Goal: Information Seeking & Learning: Learn about a topic

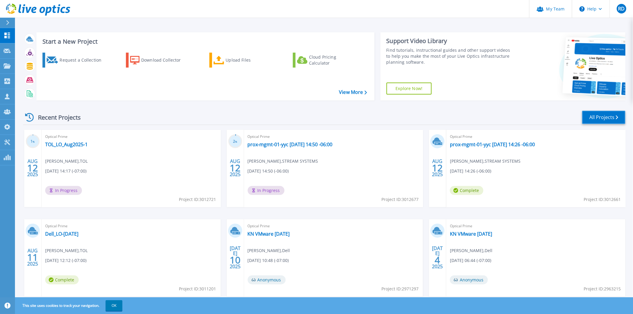
click at [425, 117] on link "All Projects" at bounding box center [603, 117] width 43 height 13
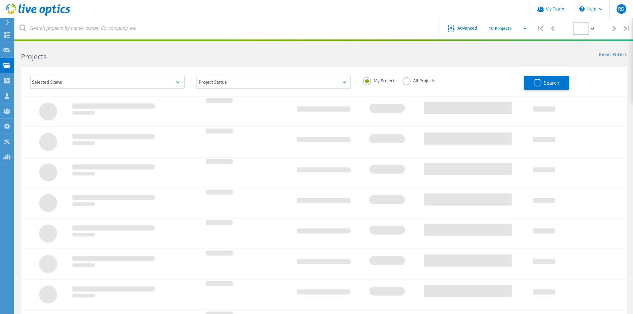
type input "1"
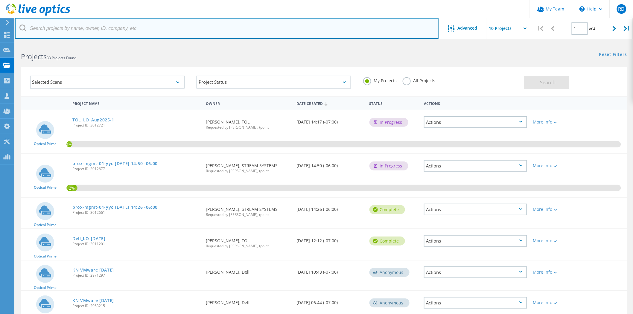
click at [130, 29] on input "text" at bounding box center [227, 28] width 424 height 21
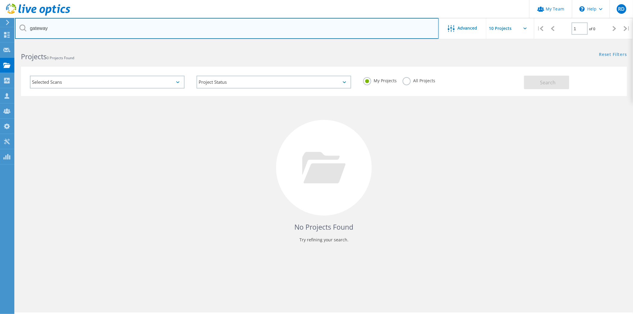
click at [49, 27] on input "gateway" at bounding box center [227, 28] width 424 height 21
type input "gatek"
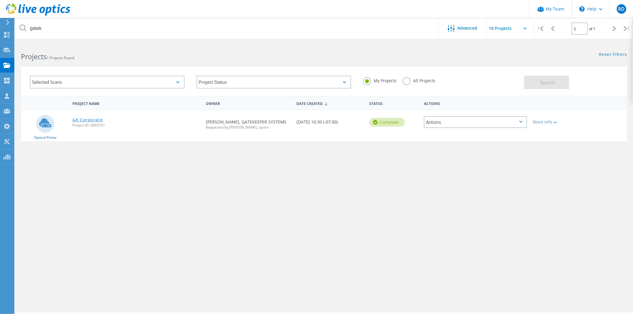
click at [83, 118] on link "GK Corporate" at bounding box center [87, 120] width 30 height 4
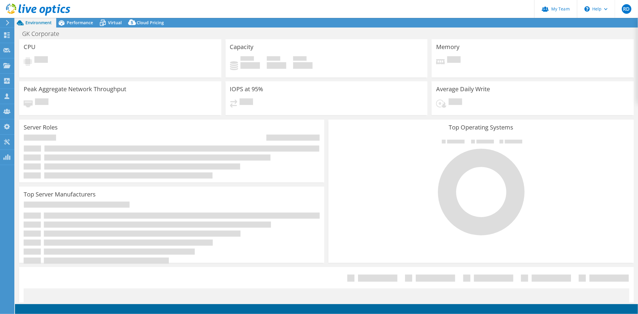
select select "USD"
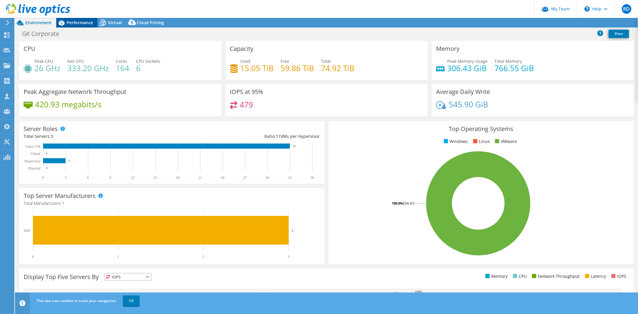
click at [73, 23] on span "Performance" at bounding box center [80, 23] width 26 height 6
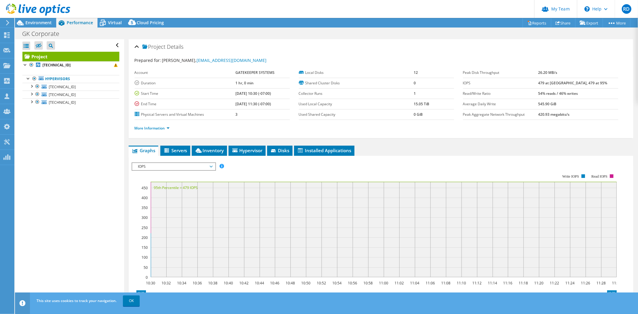
click at [171, 166] on span "IOPS" at bounding box center [173, 166] width 77 height 7
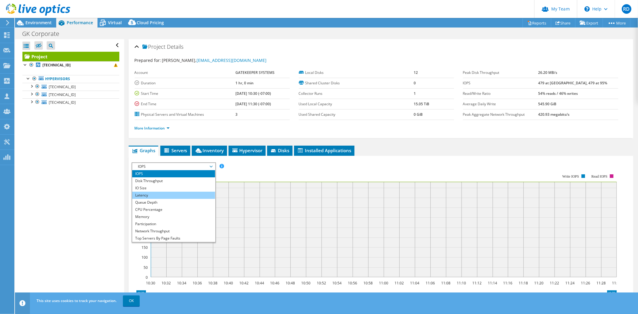
click at [165, 192] on li "Latency" at bounding box center [173, 195] width 83 height 7
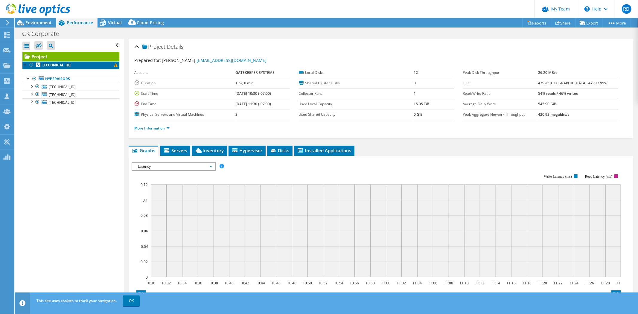
click at [62, 67] on b "[TECHNICAL_ID]" at bounding box center [56, 65] width 28 height 5
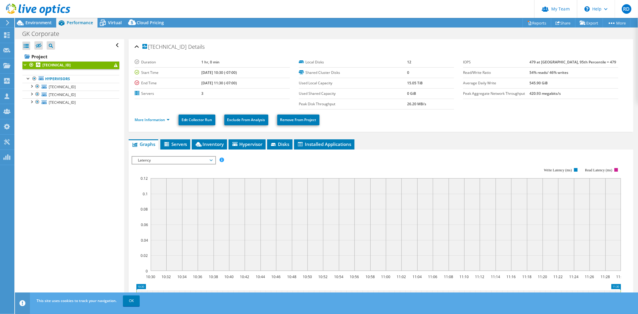
click at [202, 158] on span "Latency" at bounding box center [173, 160] width 77 height 7
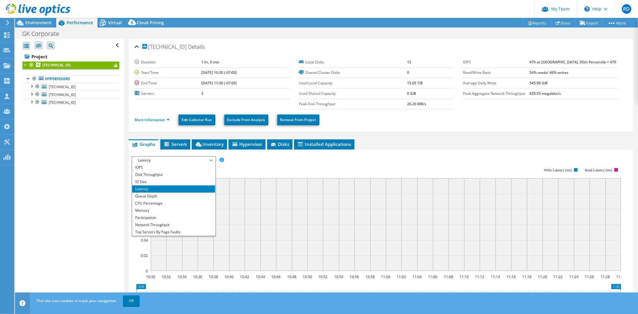
click at [156, 160] on span "Latency" at bounding box center [173, 160] width 77 height 7
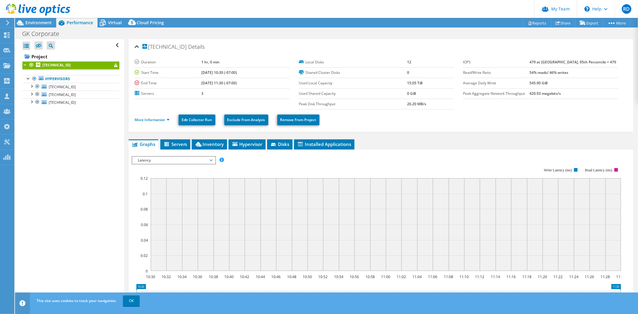
click at [257, 166] on rect at bounding box center [376, 220] width 489 height 120
click at [56, 88] on span "[TECHNICAL_ID]" at bounding box center [62, 86] width 27 height 5
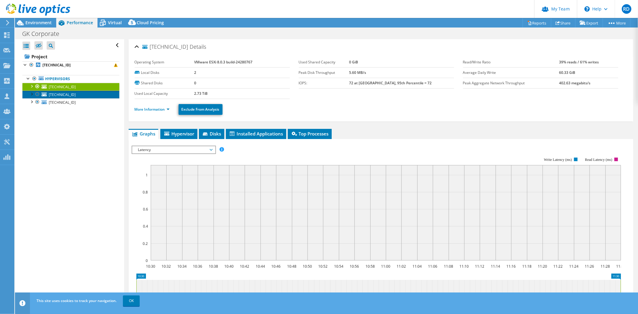
click at [60, 97] on span "[TECHNICAL_ID]" at bounding box center [62, 94] width 27 height 5
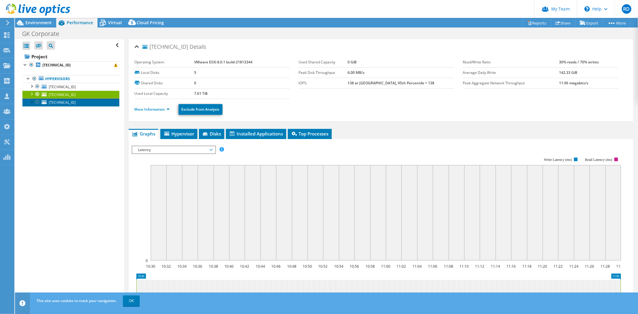
click at [62, 102] on span "[TECHNICAL_ID]" at bounding box center [62, 102] width 27 height 5
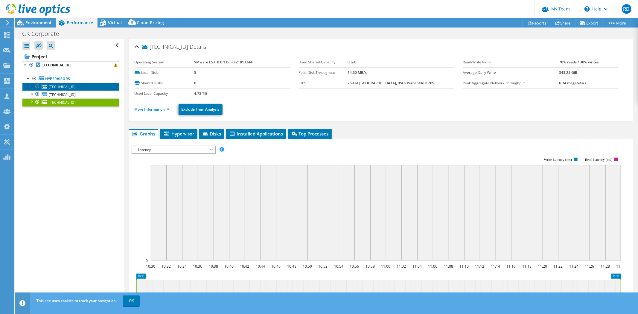
click at [54, 89] on span "[TECHNICAL_ID]" at bounding box center [62, 86] width 27 height 5
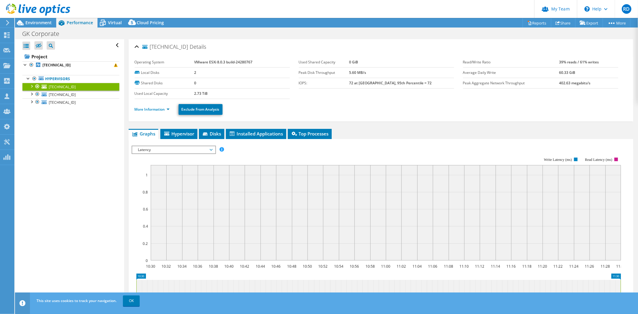
click at [31, 87] on div at bounding box center [31, 86] width 6 height 6
click at [37, 22] on span "Environment" at bounding box center [38, 23] width 26 height 6
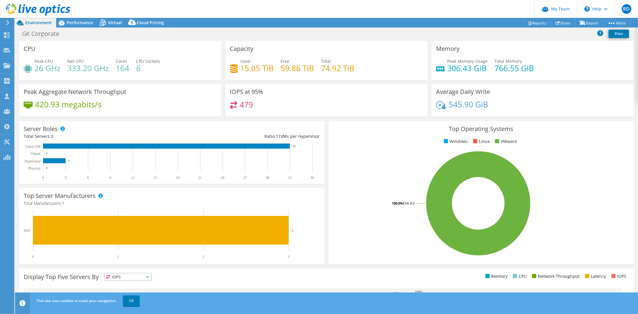
scroll to position [33, 0]
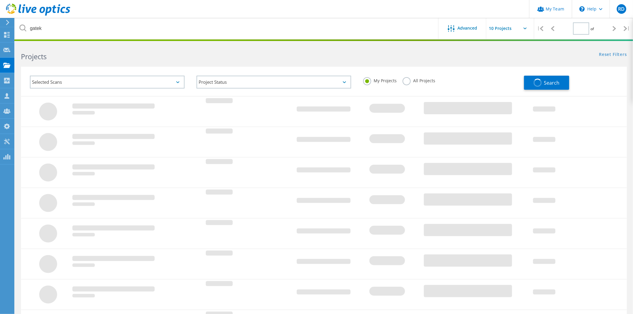
type input "1"
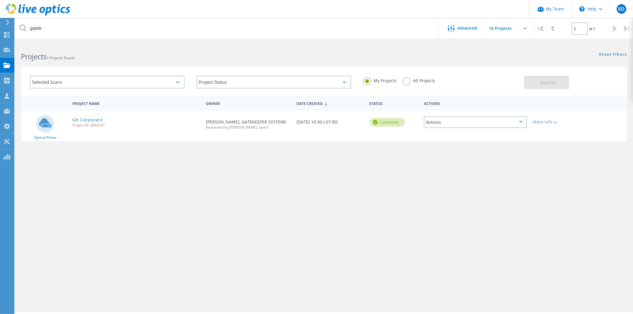
click at [407, 82] on label "All Projects" at bounding box center [419, 80] width 33 height 6
click at [0, 0] on input "All Projects" at bounding box center [0, 0] width 0 height 0
click at [550, 82] on span "Search" at bounding box center [548, 82] width 16 height 7
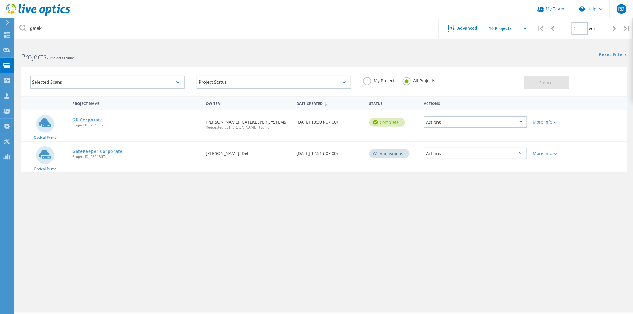
click at [86, 118] on link "GK Corporate" at bounding box center [87, 120] width 30 height 4
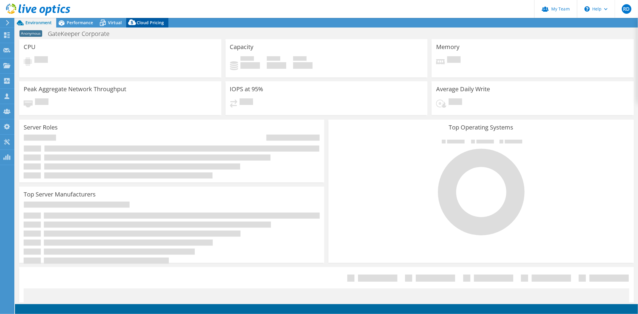
select select "[GEOGRAPHIC_DATA]"
select select "USD"
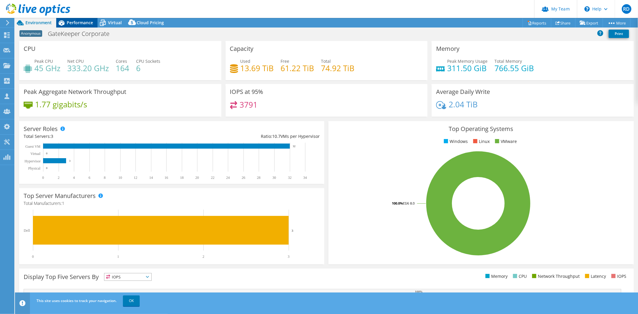
click at [73, 22] on span "Performance" at bounding box center [80, 23] width 26 height 6
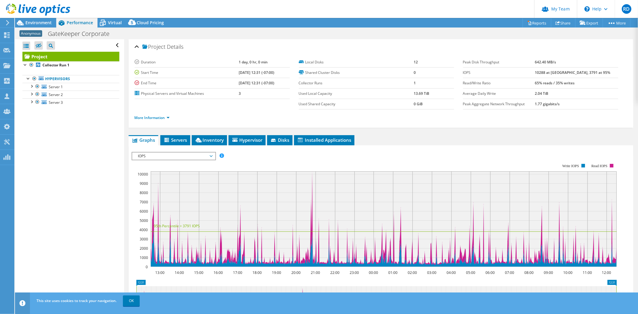
click at [167, 156] on span "IOPS" at bounding box center [173, 156] width 77 height 7
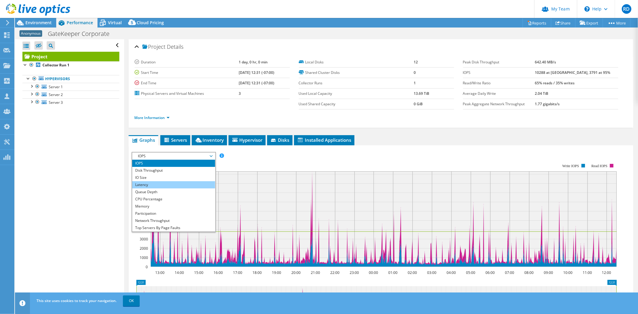
click at [161, 181] on li "Latency" at bounding box center [173, 184] width 83 height 7
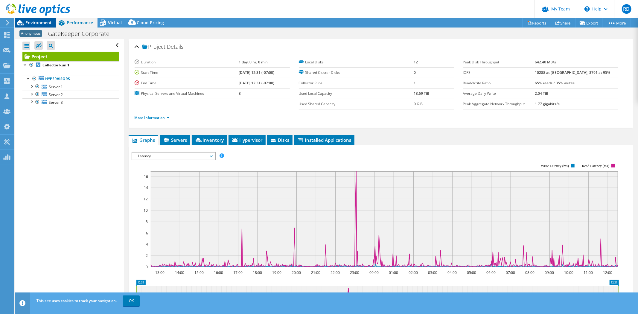
click at [33, 23] on span "Environment" at bounding box center [38, 23] width 26 height 6
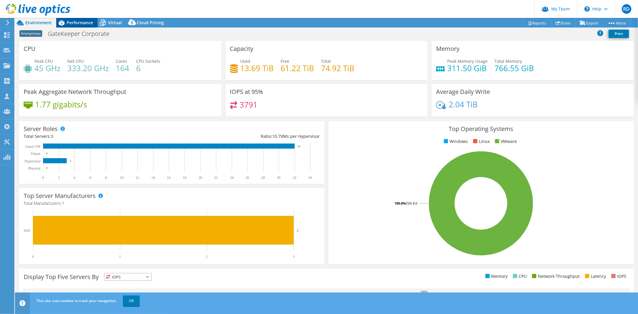
click at [82, 22] on span "Performance" at bounding box center [80, 23] width 26 height 6
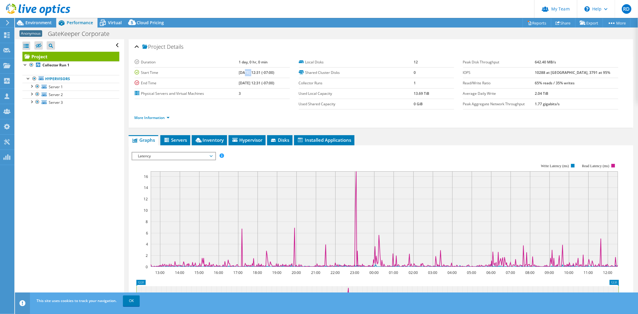
drag, startPoint x: 235, startPoint y: 72, endPoint x: 242, endPoint y: 72, distance: 7.5
click at [242, 72] on b "03/13/2025, 12:31 (-07:00)" at bounding box center [257, 72] width 36 height 5
click at [35, 22] on span "Environment" at bounding box center [38, 23] width 26 height 6
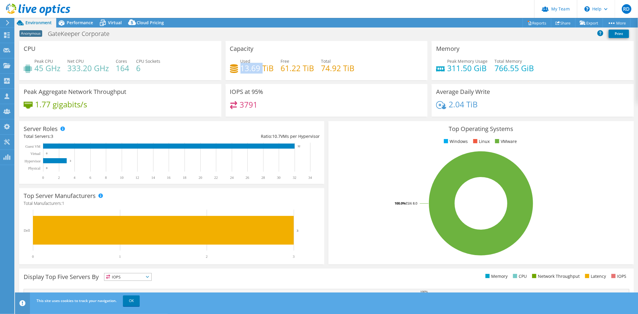
drag, startPoint x: 240, startPoint y: 68, endPoint x: 261, endPoint y: 68, distance: 20.9
click at [261, 68] on h4 "13.69 TiB" at bounding box center [258, 68] width 34 height 7
click at [256, 76] on div "Used 13.69 TiB Free 61.22 TiB Total 74.92 TiB" at bounding box center [326, 67] width 193 height 19
drag, startPoint x: 280, startPoint y: 68, endPoint x: 316, endPoint y: 65, distance: 36.0
click at [316, 65] on div "Used 13.69 TiB Free 61.22 TiB Total 74.92 TiB" at bounding box center [326, 67] width 193 height 19
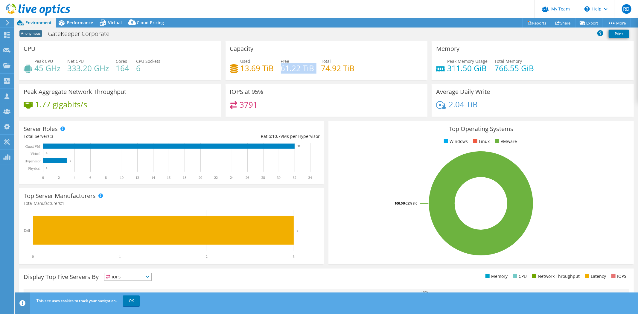
click at [313, 80] on div "Capacity Used 13.69 TiB Free 61.22 TiB Total 74.92 TiB" at bounding box center [326, 62] width 206 height 43
drag, startPoint x: 279, startPoint y: 66, endPoint x: 318, endPoint y: 67, distance: 38.9
click at [318, 67] on div "Used 13.69 TiB Free 61.22 TiB Total 74.92 TiB" at bounding box center [326, 67] width 193 height 19
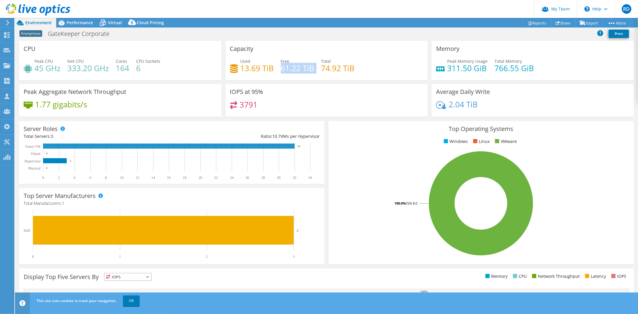
drag, startPoint x: 303, startPoint y: 146, endPoint x: 295, endPoint y: 147, distance: 7.8
click at [295, 147] on rect at bounding box center [172, 161] width 296 height 37
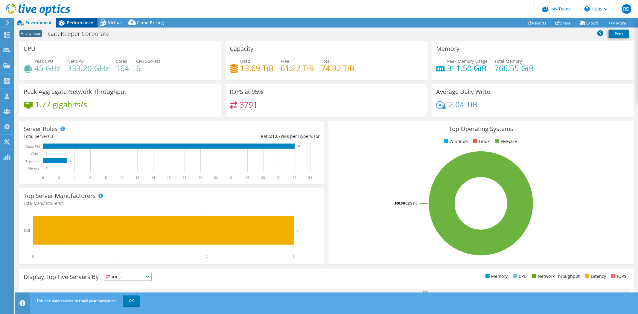
click at [82, 23] on span "Performance" at bounding box center [80, 23] width 26 height 6
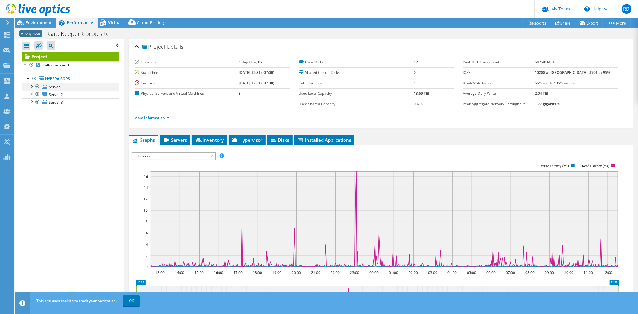
click at [34, 86] on div at bounding box center [31, 86] width 6 height 6
click at [33, 118] on div at bounding box center [31, 117] width 6 height 6
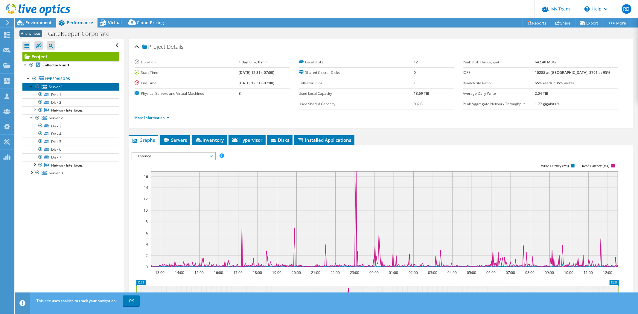
click at [53, 85] on span "Server 1" at bounding box center [56, 86] width 14 height 5
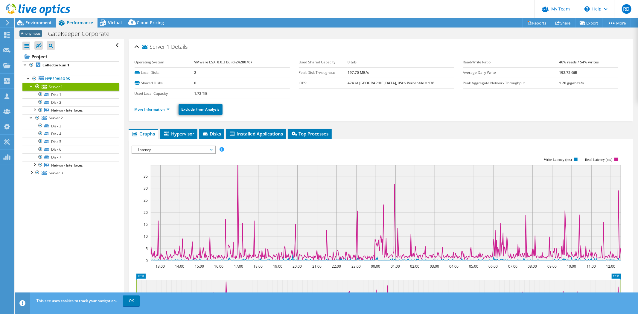
click at [154, 108] on link "More Information" at bounding box center [152, 109] width 35 height 5
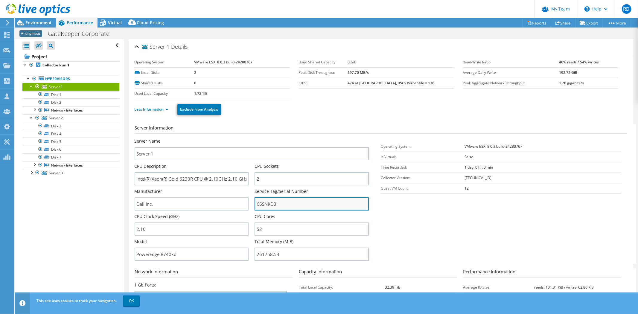
click at [265, 204] on input "C6SNKD3" at bounding box center [312, 203] width 114 height 13
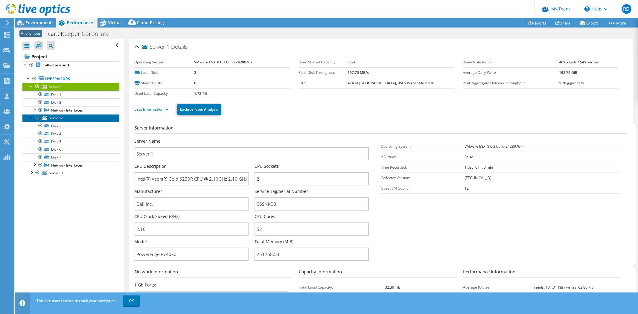
click at [59, 120] on span "Server 2" at bounding box center [56, 117] width 14 height 5
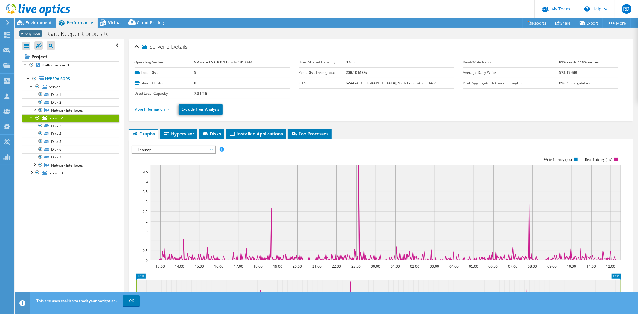
click at [161, 108] on link "More Information" at bounding box center [152, 109] width 35 height 5
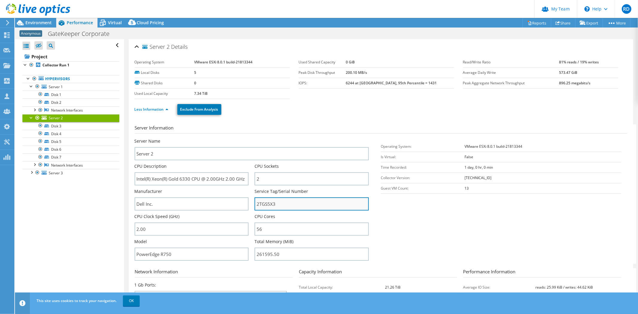
click at [264, 203] on input "2TGS5X3" at bounding box center [312, 203] width 114 height 13
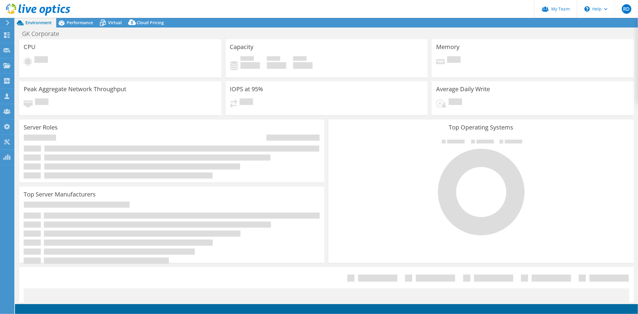
select select "USD"
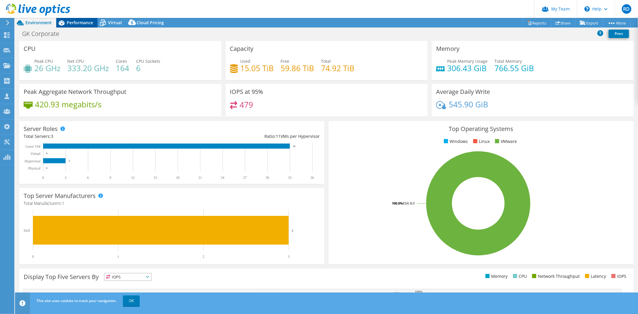
click at [75, 24] on span "Performance" at bounding box center [80, 23] width 26 height 6
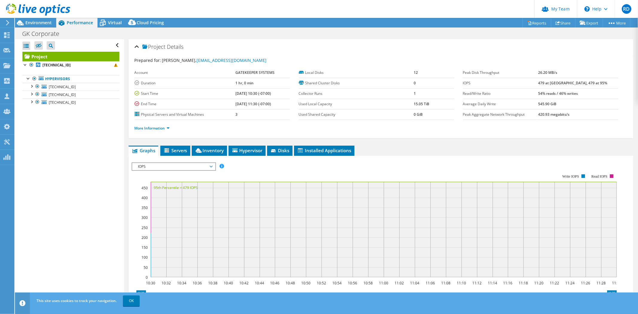
click at [209, 164] on span "IOPS" at bounding box center [173, 166] width 77 height 7
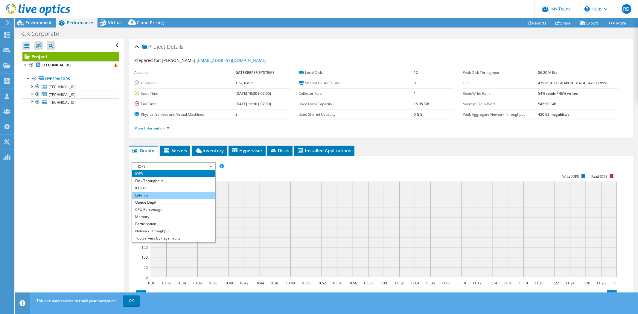
click at [178, 192] on li "Latency" at bounding box center [173, 195] width 83 height 7
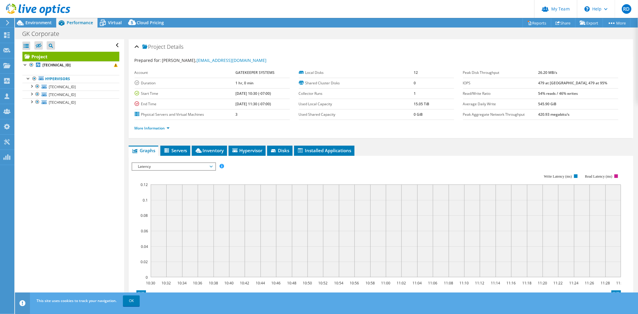
click at [439, 174] on rect at bounding box center [376, 226] width 489 height 120
click at [46, 25] on span "Environment" at bounding box center [38, 23] width 26 height 6
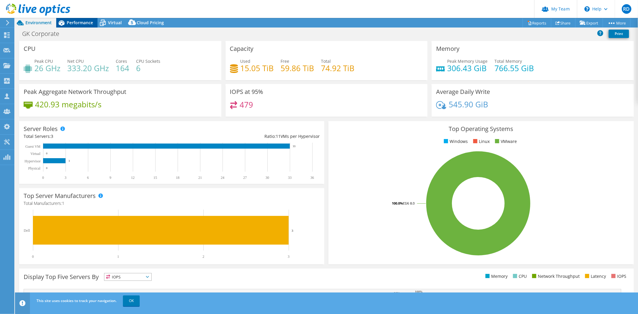
click at [78, 24] on span "Performance" at bounding box center [80, 23] width 26 height 6
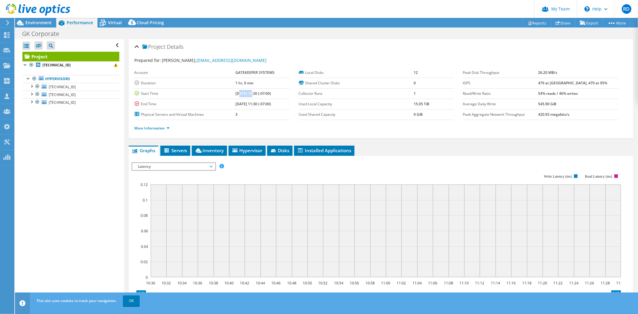
drag, startPoint x: 234, startPoint y: 93, endPoint x: 247, endPoint y: 95, distance: 12.4
click at [247, 95] on b "[DATE] 10:30 (-07:00)" at bounding box center [253, 93] width 36 height 5
click at [40, 21] on span "Environment" at bounding box center [38, 23] width 26 height 6
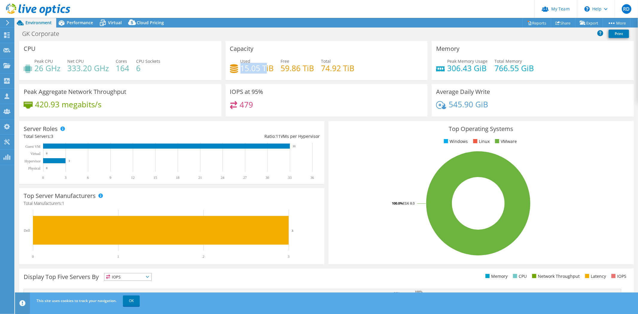
drag, startPoint x: 240, startPoint y: 66, endPoint x: 263, endPoint y: 67, distance: 22.5
click at [263, 67] on h4 "15.05 TiB" at bounding box center [258, 68] width 34 height 7
drag, startPoint x: 280, startPoint y: 66, endPoint x: 311, endPoint y: 67, distance: 31.4
click at [311, 67] on h4 "59.86 TiB" at bounding box center [298, 68] width 34 height 7
